Goal: Task Accomplishment & Management: Manage account settings

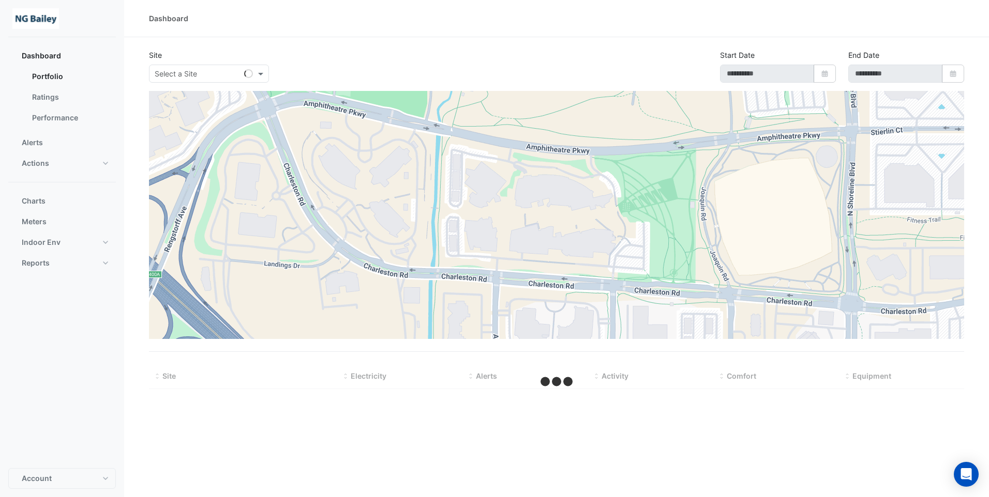
type input "**********"
select select "**"
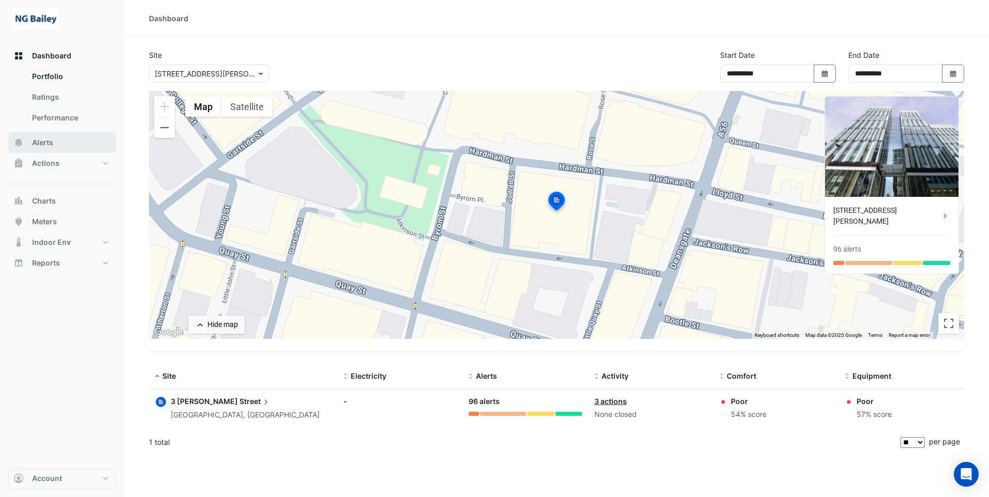
click at [50, 142] on span "Alerts" at bounding box center [42, 143] width 21 height 10
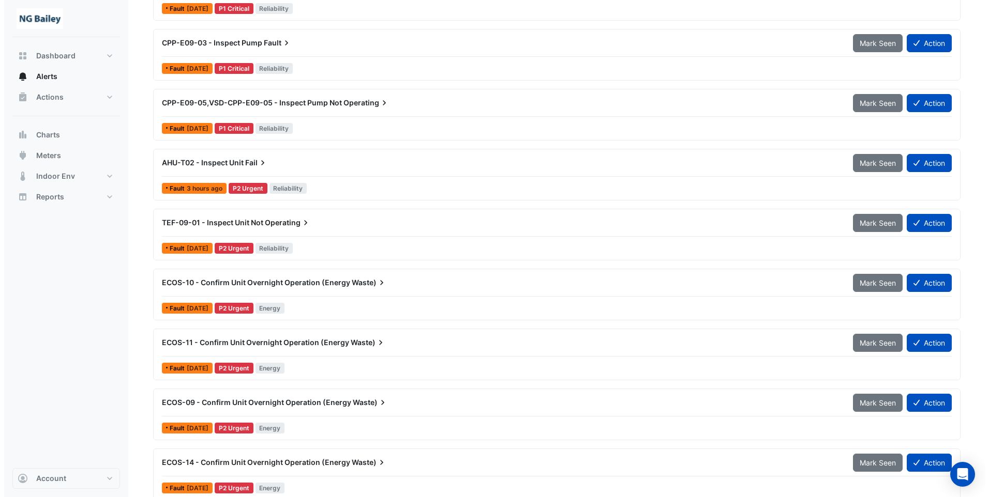
scroll to position [207, 0]
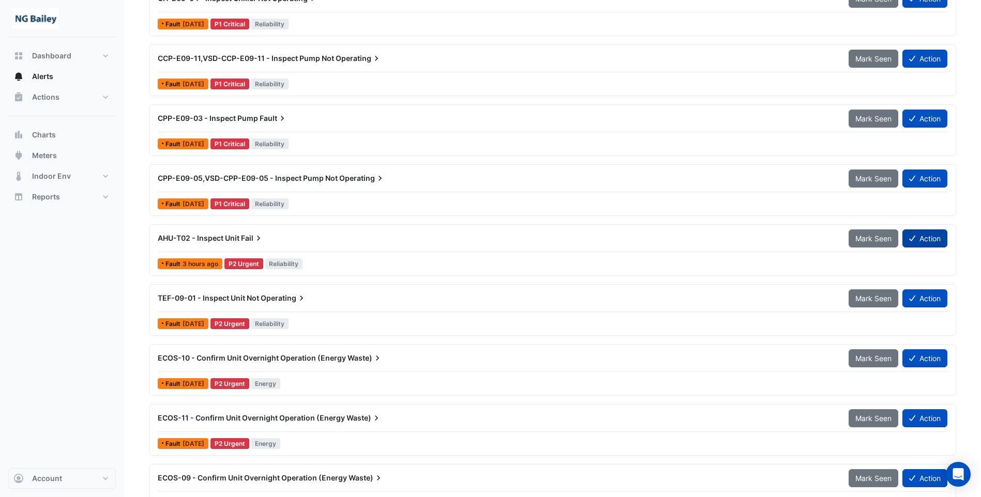
click at [934, 238] on button "Action" at bounding box center [924, 239] width 45 height 18
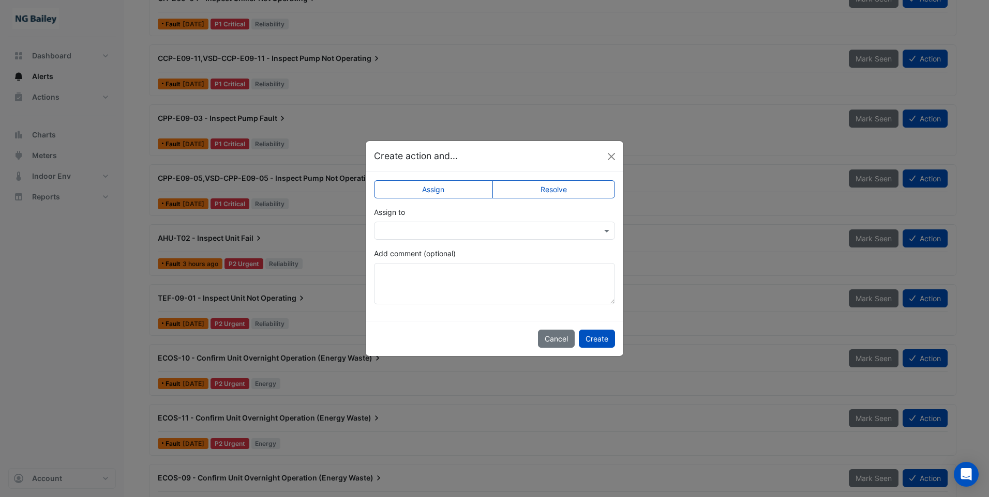
click at [443, 232] on input "text" at bounding box center [483, 231] width 209 height 11
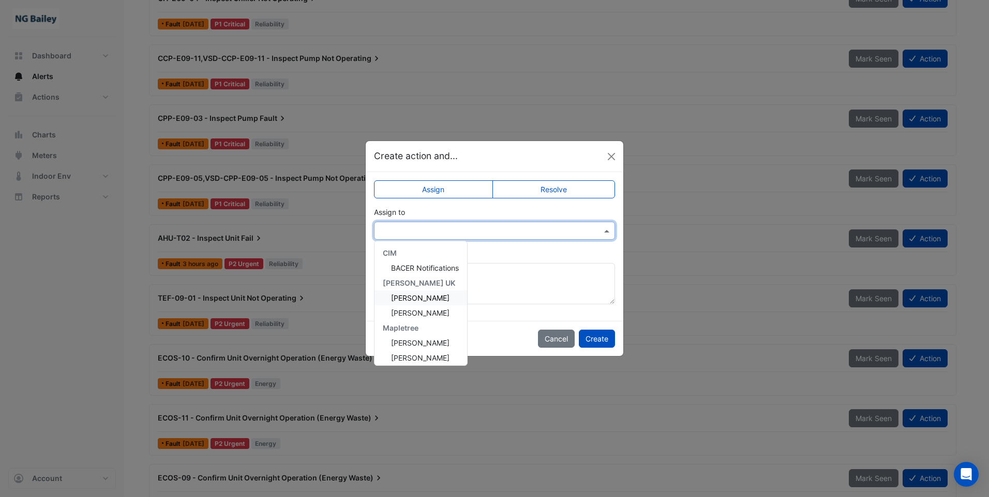
scroll to position [124, 0]
click at [413, 351] on span "[PERSON_NAME]" at bounding box center [420, 354] width 58 height 9
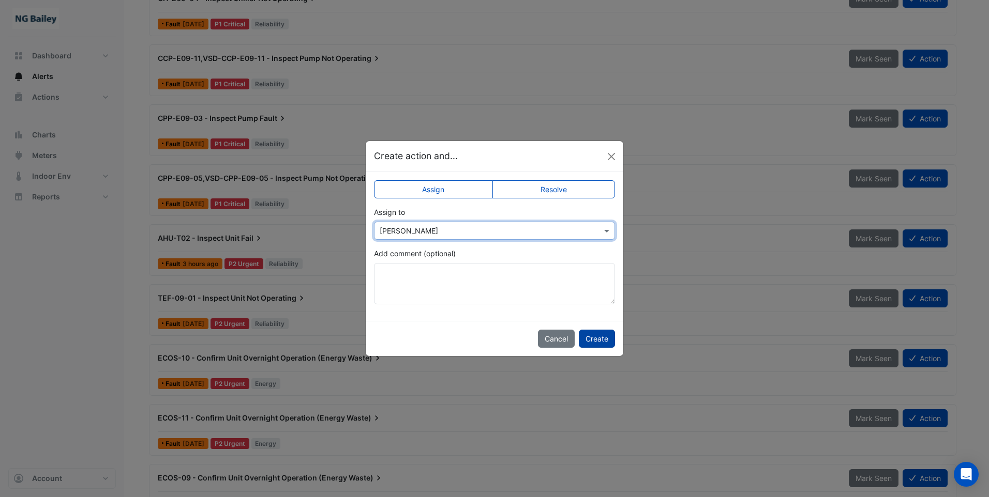
click at [602, 340] on button "Create" at bounding box center [597, 339] width 36 height 18
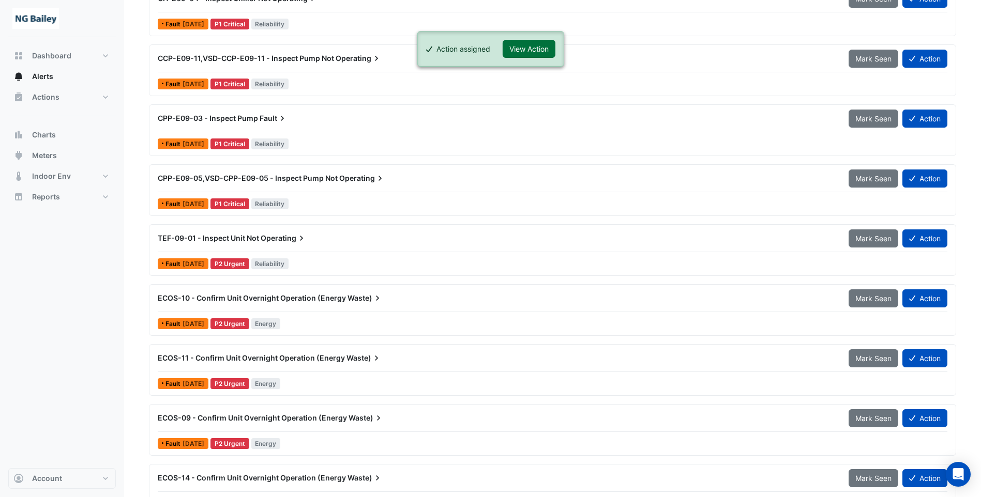
click at [528, 53] on button "View Action" at bounding box center [529, 49] width 53 height 18
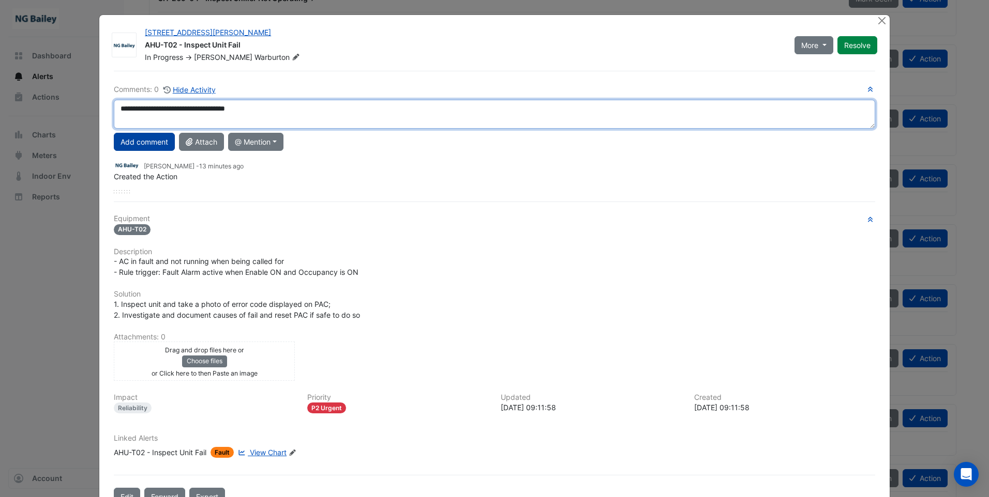
type textarea "**********"
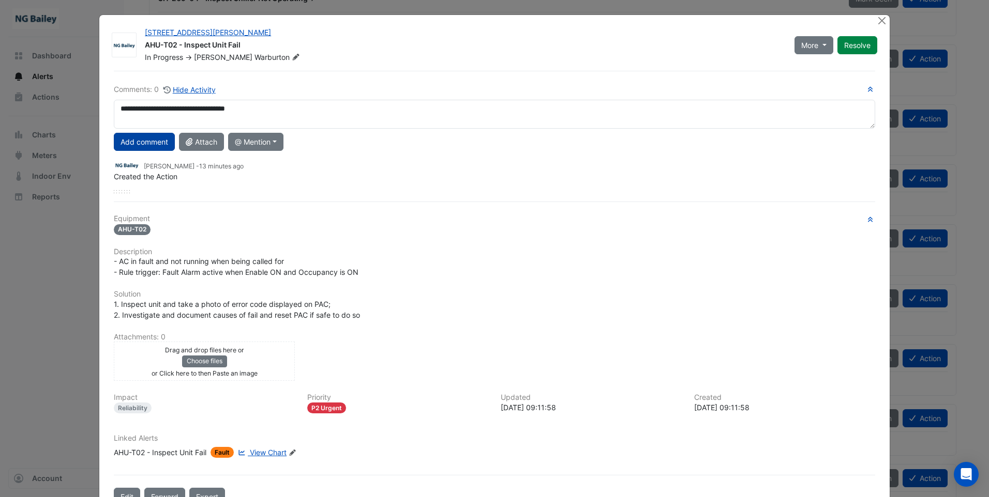
click at [154, 143] on button "Add comment" at bounding box center [144, 142] width 61 height 18
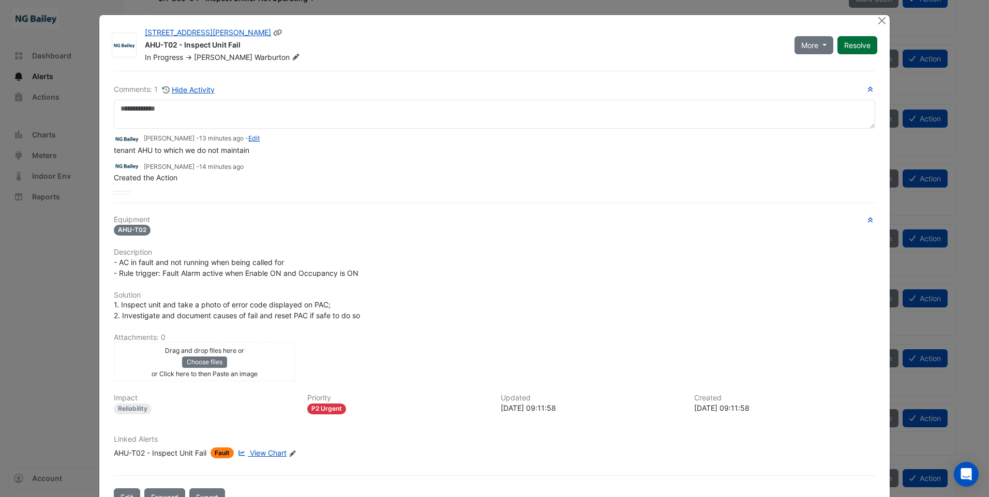
click at [855, 46] on button "Resolve" at bounding box center [857, 45] width 40 height 18
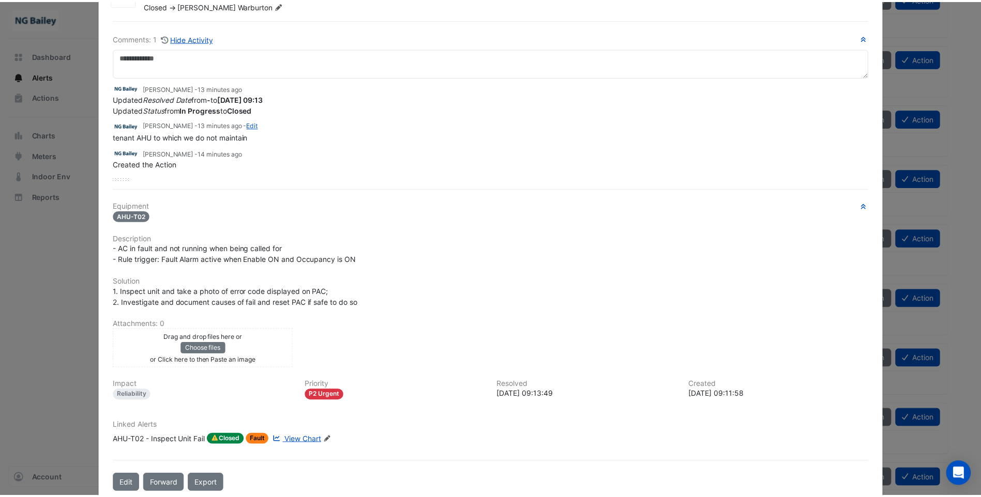
scroll to position [0, 0]
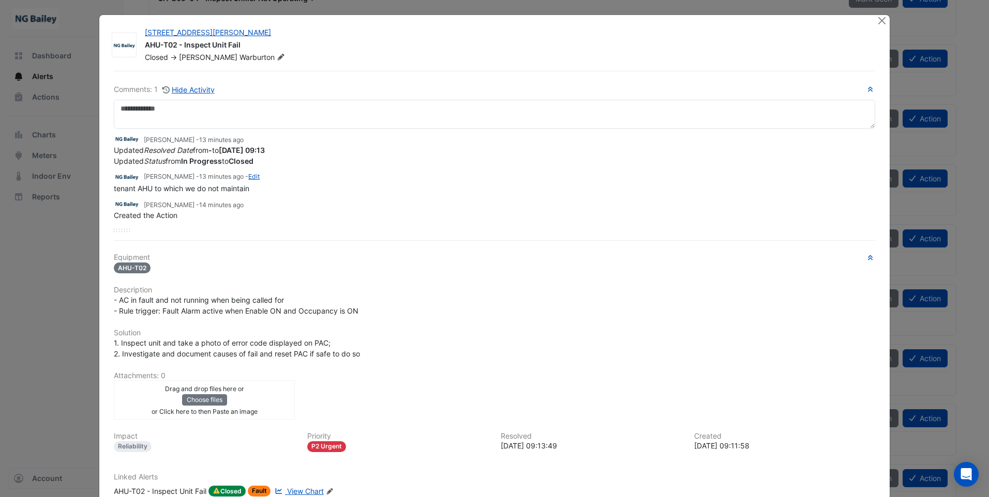
click at [877, 26] on div at bounding box center [882, 21] width 13 height 12
click at [877, 21] on button "Close" at bounding box center [881, 20] width 11 height 11
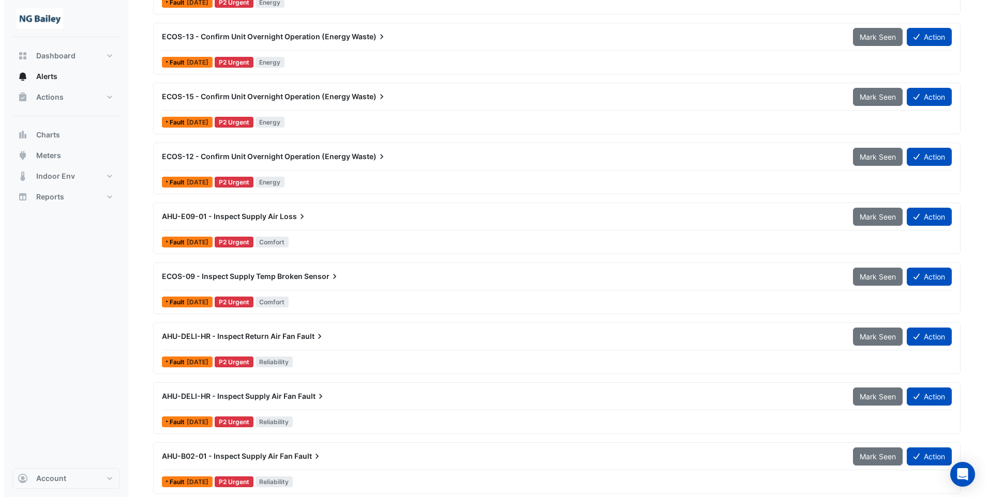
scroll to position [724, 0]
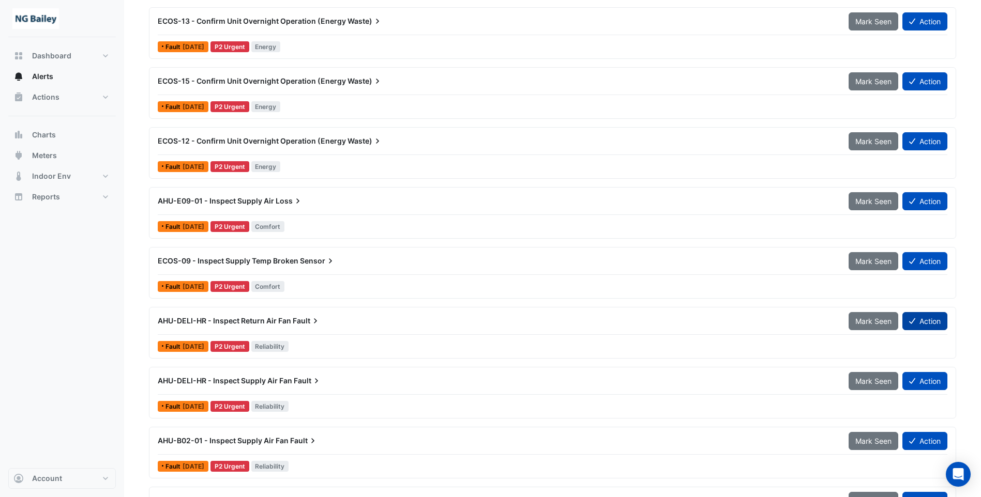
click at [925, 317] on button "Action" at bounding box center [924, 321] width 45 height 18
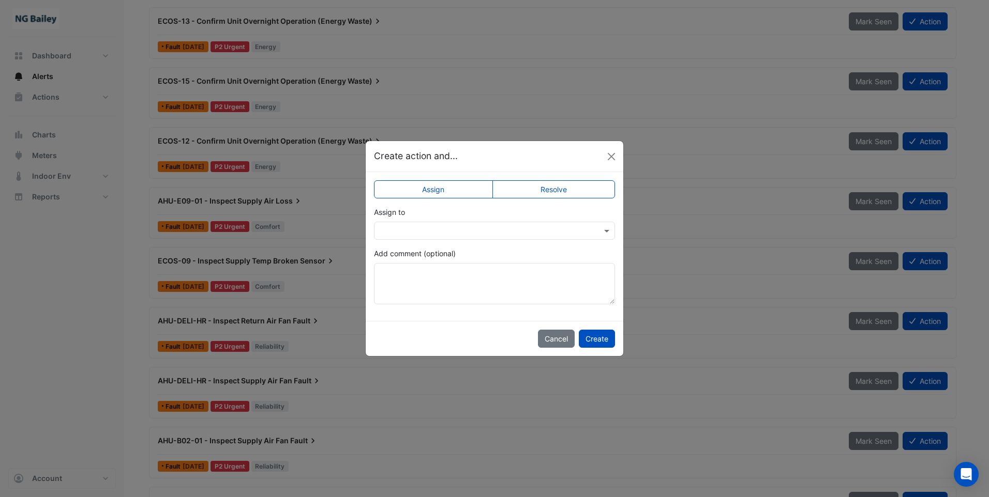
click at [447, 229] on input "text" at bounding box center [483, 231] width 209 height 11
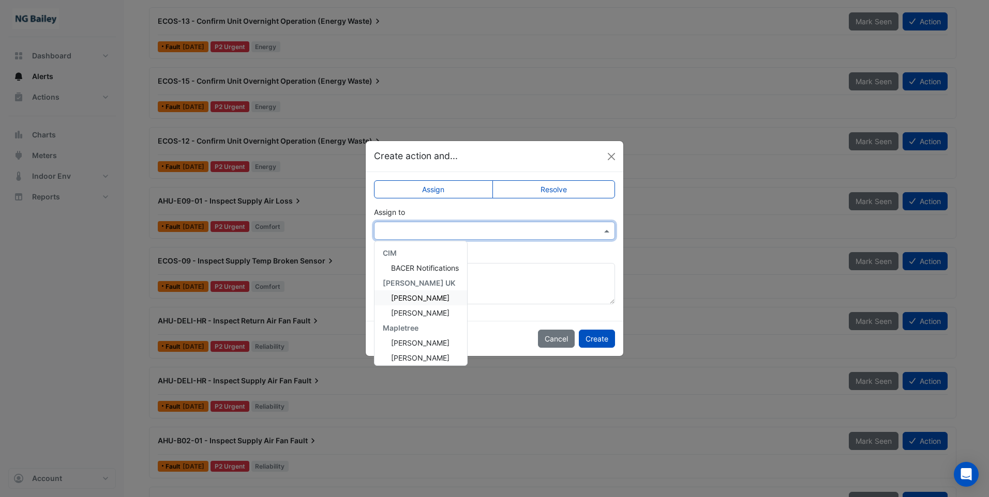
scroll to position [124, 0]
click at [421, 355] on span "[PERSON_NAME]" at bounding box center [420, 354] width 58 height 9
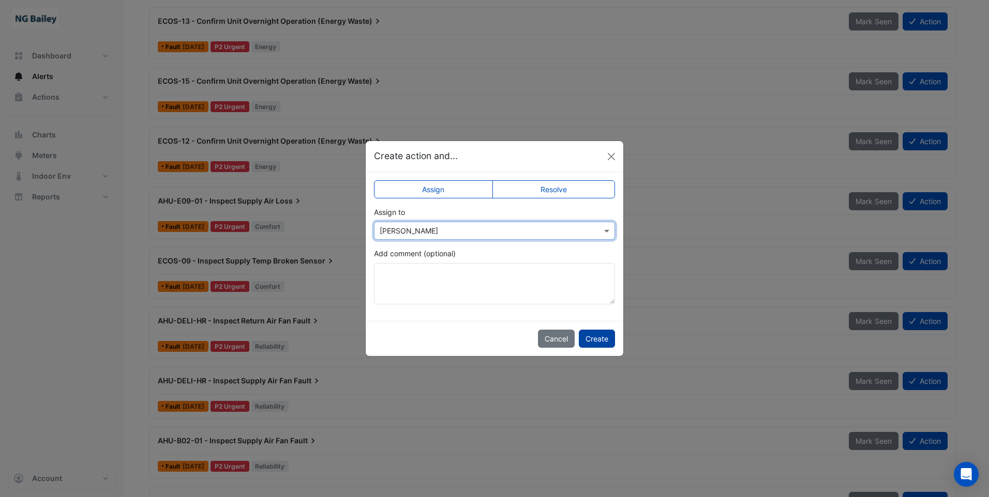
click at [591, 343] on button "Create" at bounding box center [597, 339] width 36 height 18
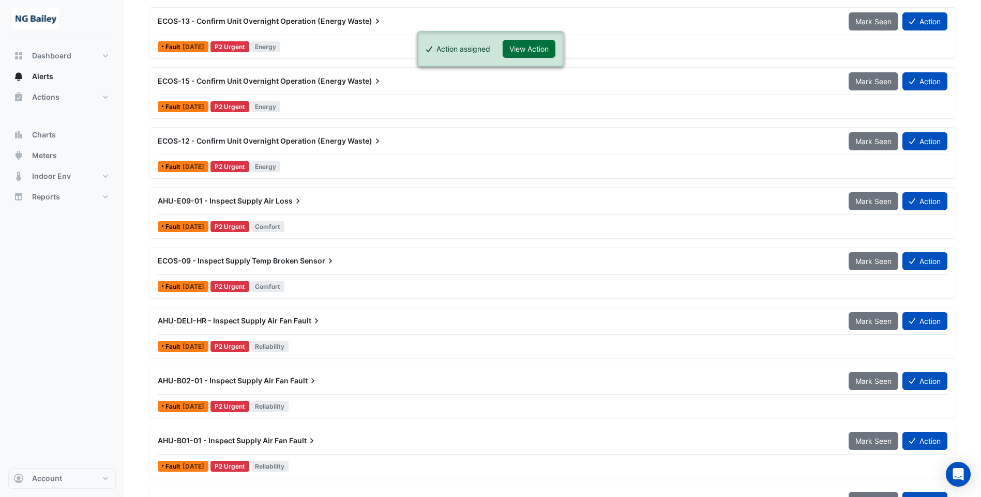
click at [528, 48] on button "View Action" at bounding box center [529, 49] width 53 height 18
